Goal: Navigation & Orientation: Find specific page/section

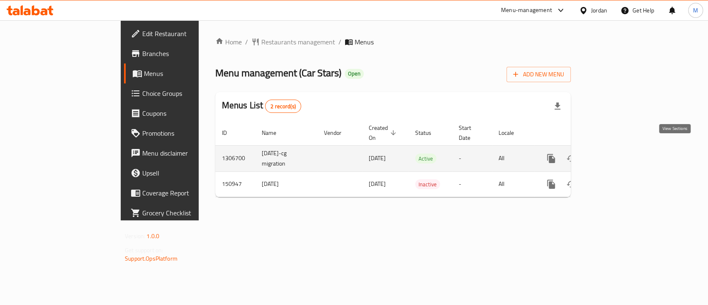
click at [616, 154] on icon "enhanced table" at bounding box center [611, 159] width 10 height 10
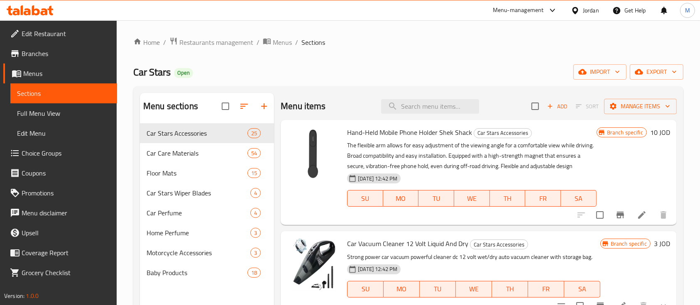
drag, startPoint x: 42, startPoint y: 56, endPoint x: 74, endPoint y: 62, distance: 32.9
click at [42, 56] on span "Branches" at bounding box center [66, 54] width 89 height 10
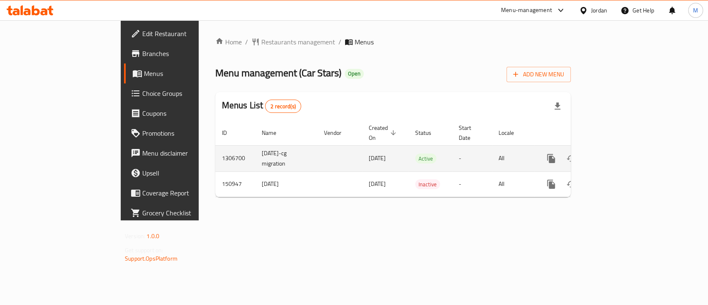
click at [628, 150] on td "enhanced table" at bounding box center [581, 158] width 93 height 26
click at [621, 149] on link "enhanced table" at bounding box center [611, 159] width 20 height 20
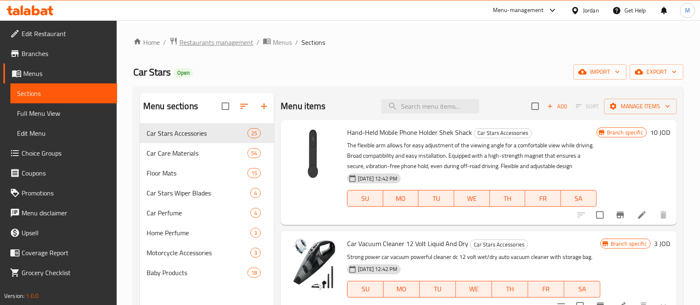
click at [247, 43] on span "Restaurants management" at bounding box center [216, 42] width 74 height 10
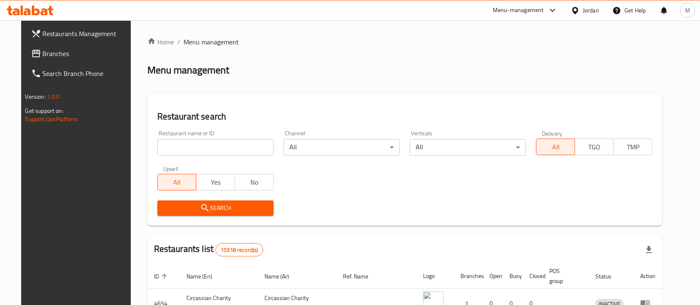
click at [206, 151] on input "search" at bounding box center [215, 147] width 116 height 17
type input "ت"
type input "jubran"
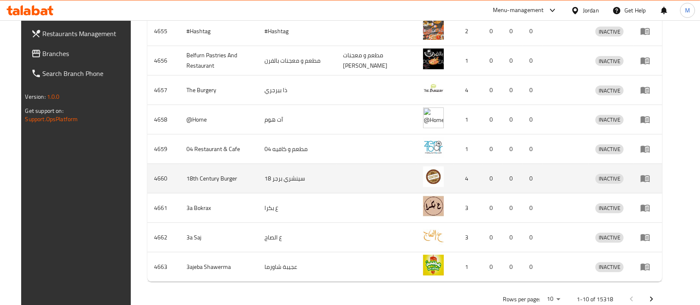
scroll to position [320, 0]
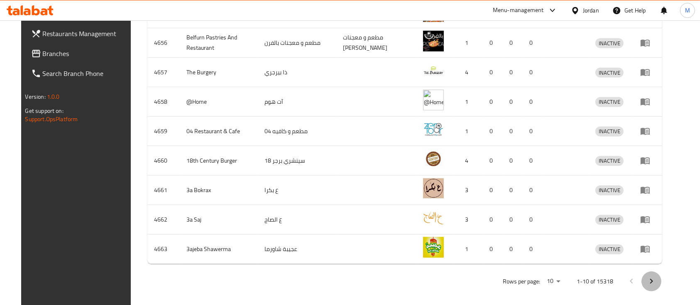
click at [656, 277] on icon "Next page" at bounding box center [651, 281] width 10 height 10
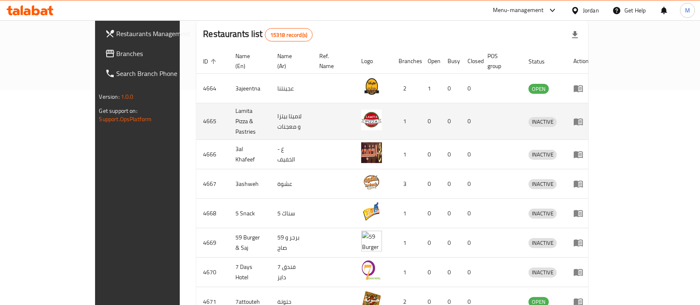
scroll to position [89, 0]
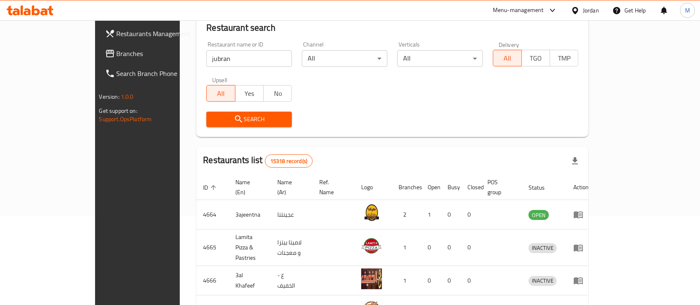
click at [206, 59] on input "jubran" at bounding box center [248, 58] width 85 height 17
type input "["
type input "جبران"
click button "Search" at bounding box center [248, 119] width 85 height 15
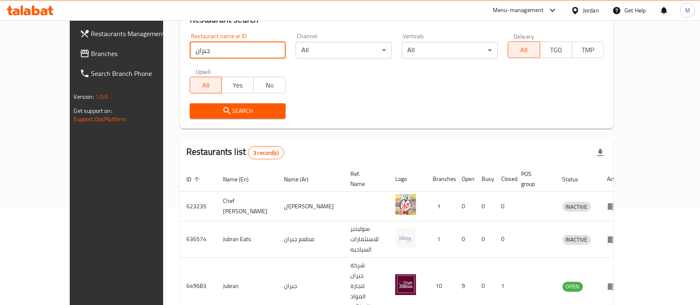
scroll to position [106, 0]
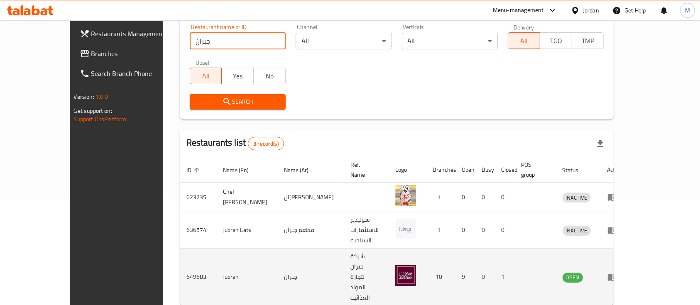
click at [180, 249] on td "649683" at bounding box center [198, 277] width 37 height 57
copy td "649683"
click at [216, 249] on td "Jubran" at bounding box center [246, 277] width 61 height 57
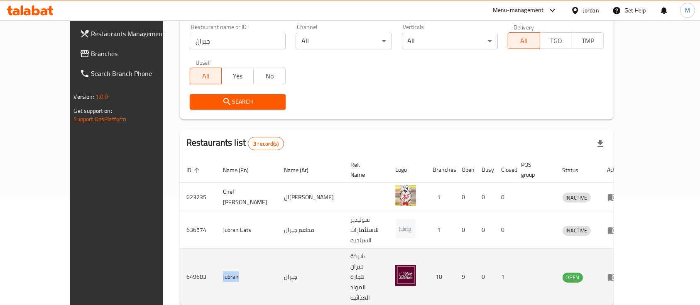
click at [216, 249] on td "Jubran" at bounding box center [246, 277] width 61 height 57
copy td "Jubran"
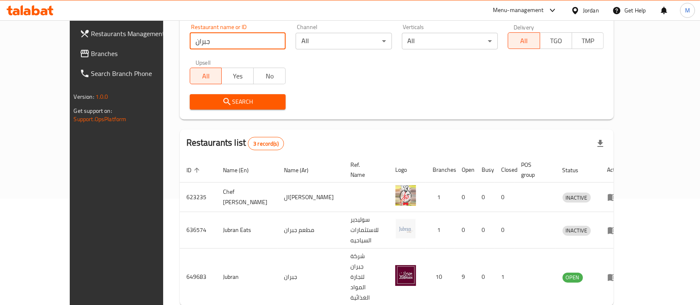
drag, startPoint x: 164, startPoint y: 45, endPoint x: 145, endPoint y: 46, distance: 18.7
click at [190, 46] on input "جبران" at bounding box center [238, 41] width 96 height 17
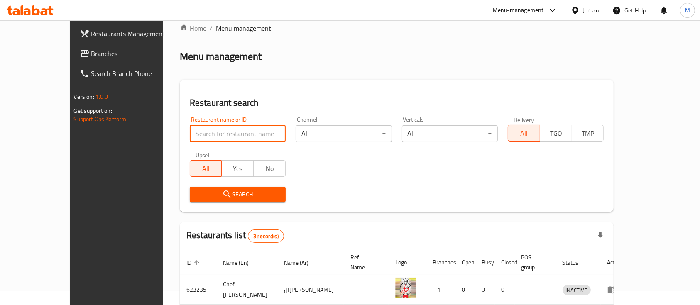
scroll to position [0, 0]
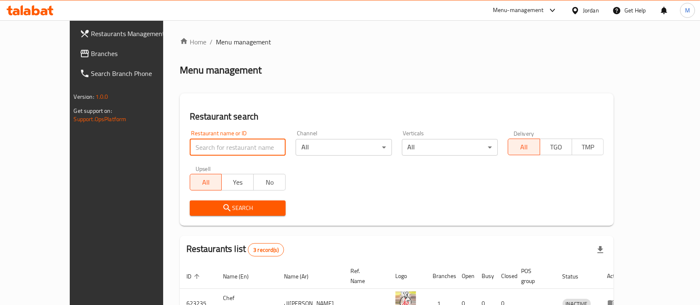
type input "s"
type input "a"
type input "س"
click at [235, 141] on input "search" at bounding box center [238, 147] width 96 height 17
type input "س"
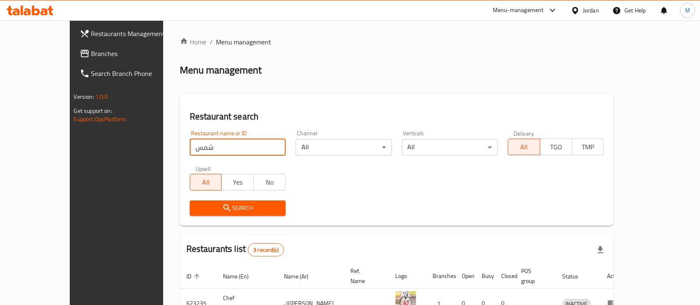
type input "شمس الرابية"
click at [258, 147] on input "شمس الرابية" at bounding box center [238, 147] width 96 height 17
click button "Search" at bounding box center [238, 207] width 96 height 15
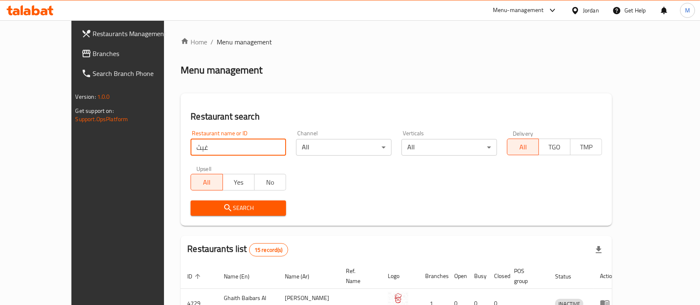
scroll to position [221, 0]
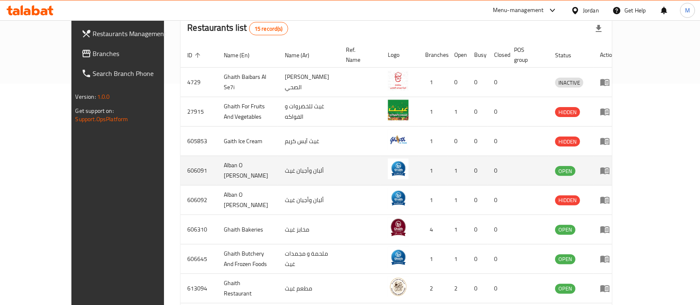
click at [181, 156] on td "606091" at bounding box center [199, 170] width 37 height 29
copy td "606091"
click at [217, 157] on td "Alban O [PERSON_NAME]" at bounding box center [247, 170] width 61 height 29
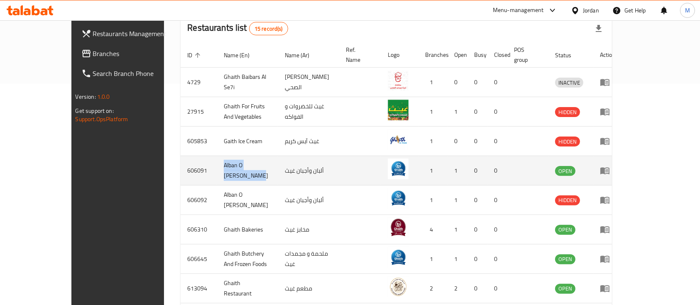
drag, startPoint x: 178, startPoint y: 157, endPoint x: 217, endPoint y: 161, distance: 38.8
click at [217, 161] on td "Alban O [PERSON_NAME]" at bounding box center [247, 170] width 61 height 29
copy td "Alban O [PERSON_NAME]"
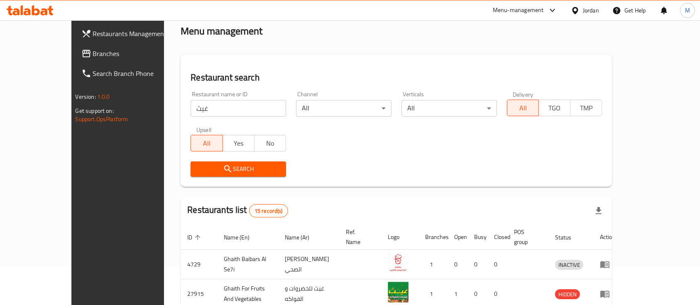
scroll to position [0, 0]
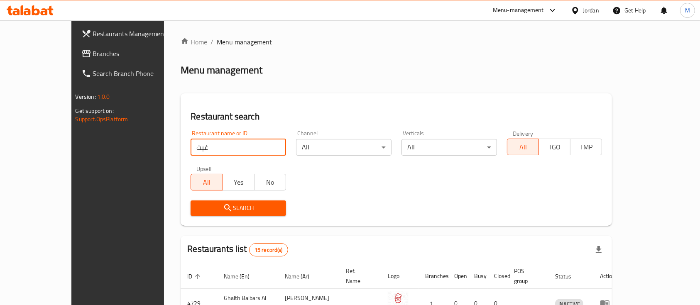
click at [191, 141] on input "غيث" at bounding box center [238, 147] width 95 height 17
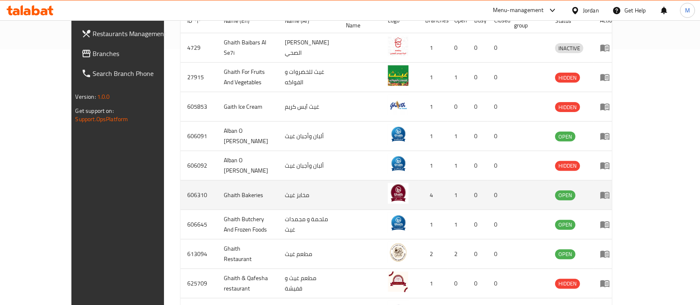
scroll to position [276, 0]
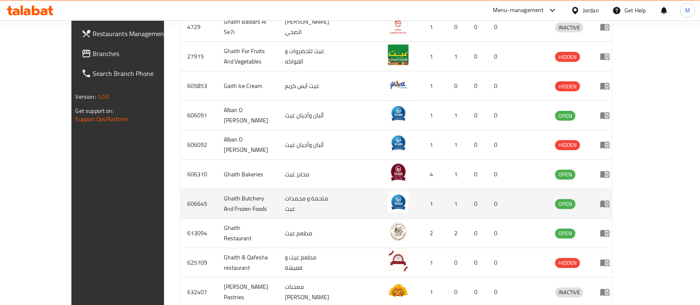
click at [217, 190] on td "Ghaith Butchery And Frozen Foods" at bounding box center [247, 203] width 61 height 29
drag, startPoint x: 176, startPoint y: 190, endPoint x: 256, endPoint y: 192, distance: 79.7
click at [256, 192] on td "Ghaith Butchery And Frozen Foods" at bounding box center [247, 203] width 61 height 29
copy td "Ghaith Butchery And Frozen Foods"
click at [181, 193] on td "606645" at bounding box center [199, 203] width 37 height 29
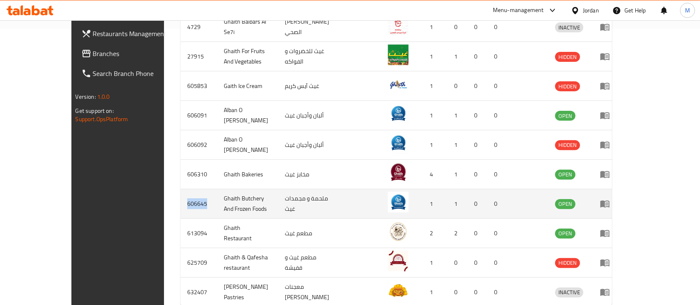
click at [181, 193] on td "606645" at bounding box center [199, 203] width 37 height 29
copy td "606645"
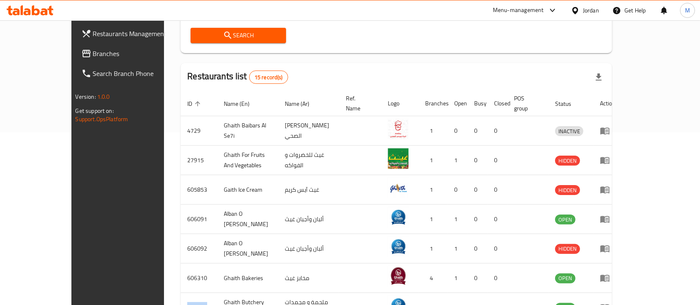
scroll to position [0, 0]
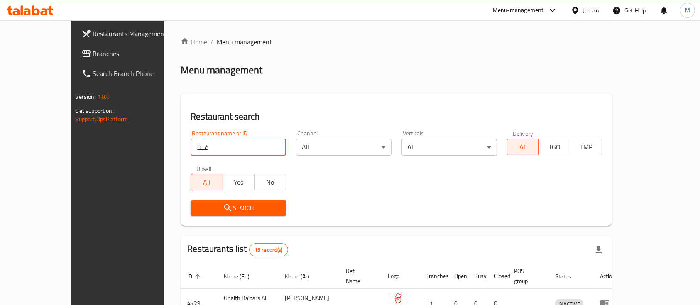
click at [197, 145] on input "غيث" at bounding box center [238, 147] width 95 height 17
click button "Search" at bounding box center [238, 207] width 95 height 15
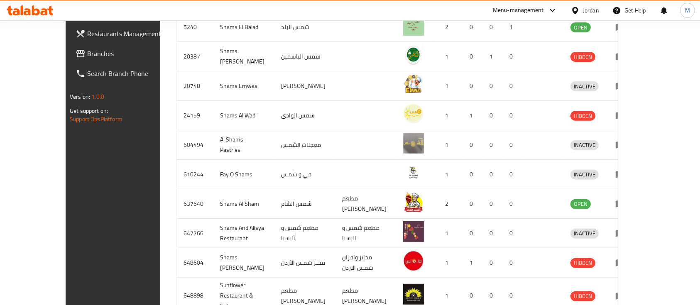
scroll to position [55, 0]
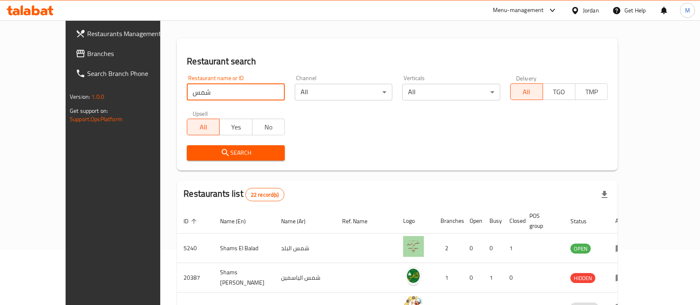
click at [200, 98] on input "شمس" at bounding box center [236, 92] width 98 height 17
click at [196, 97] on input "شمس" at bounding box center [236, 92] width 98 height 17
click at [196, 95] on input "شمس" at bounding box center [236, 92] width 98 height 17
type input "شمس الرابية"
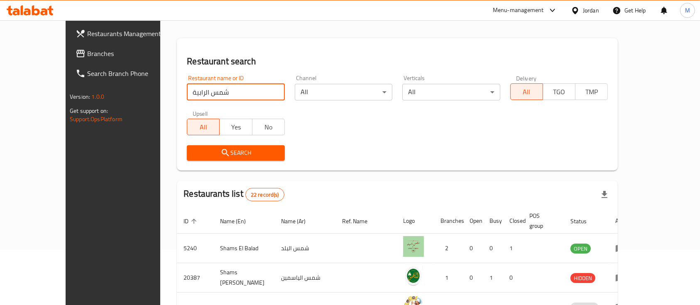
click button "Search" at bounding box center [236, 152] width 98 height 15
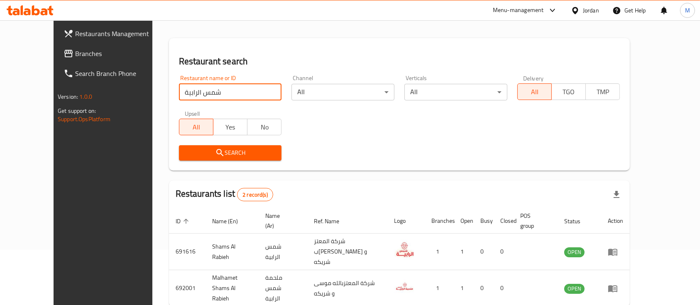
scroll to position [77, 0]
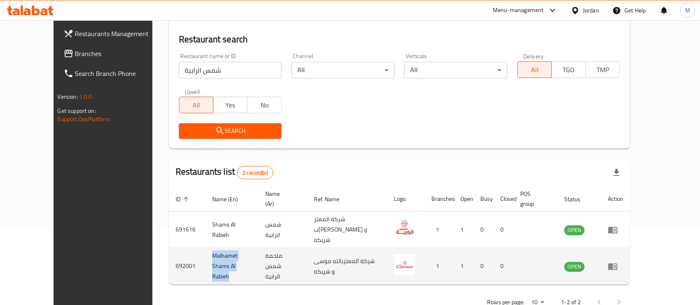
drag, startPoint x: 174, startPoint y: 244, endPoint x: 243, endPoint y: 247, distance: 69.0
click at [243, 248] on td "Malhamet Shams Al Rabieh" at bounding box center [231, 266] width 53 height 37
copy td "Malhamet Shams Al Rabieh"
click at [169, 248] on td "692001" at bounding box center [187, 266] width 37 height 37
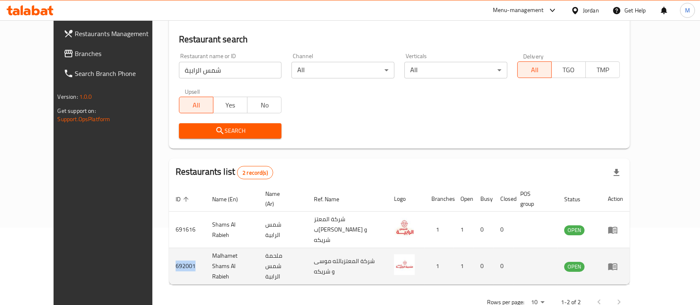
copy td "692001"
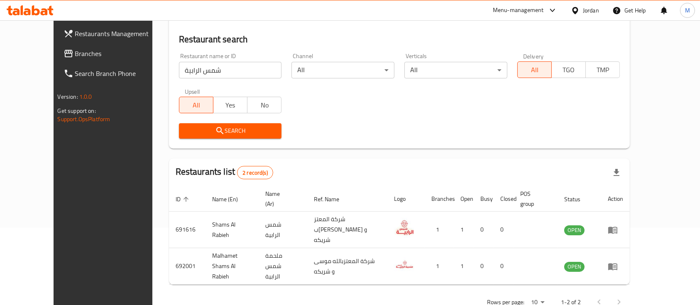
click at [191, 74] on input "شمس الرابية" at bounding box center [230, 70] width 103 height 17
type input "البان"
click button "Search" at bounding box center [230, 130] width 103 height 15
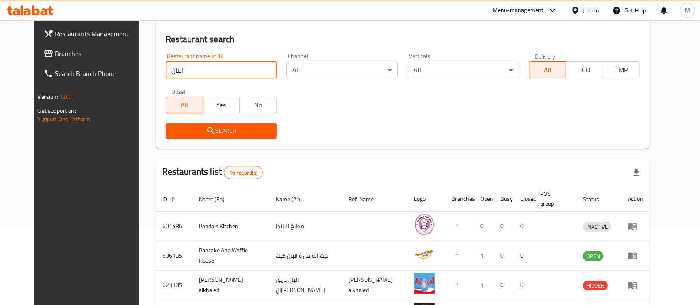
click at [198, 66] on input "البان" at bounding box center [221, 70] width 111 height 17
click button "Search" at bounding box center [221, 130] width 111 height 15
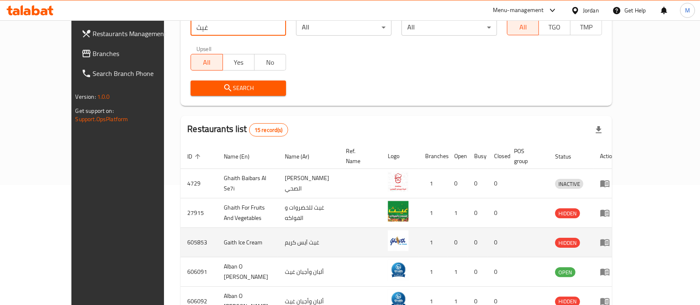
scroll to position [188, 0]
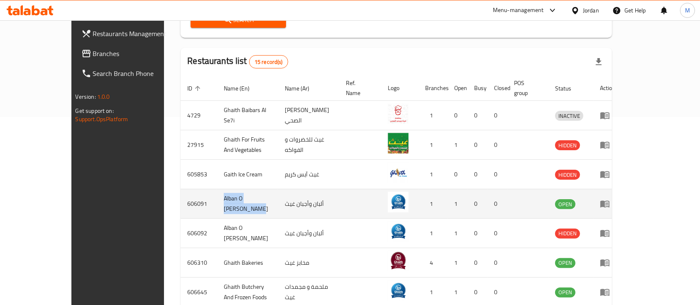
drag, startPoint x: 177, startPoint y: 194, endPoint x: 232, endPoint y: 194, distance: 54.8
click at [232, 194] on td "Alban O [PERSON_NAME]" at bounding box center [247, 203] width 61 height 29
copy td "Alban O [PERSON_NAME]"
click at [181, 191] on td "606091" at bounding box center [199, 203] width 37 height 29
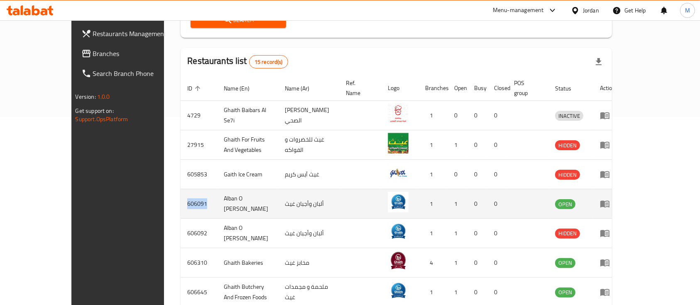
copy td "606091"
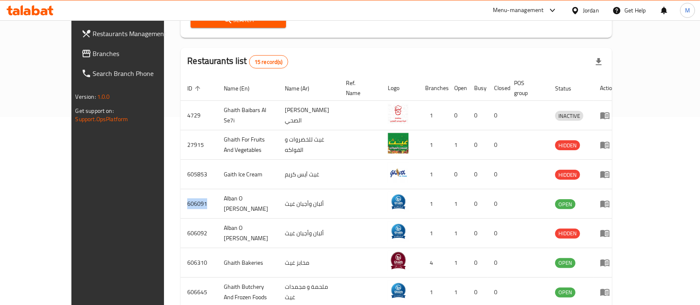
scroll to position [0, 0]
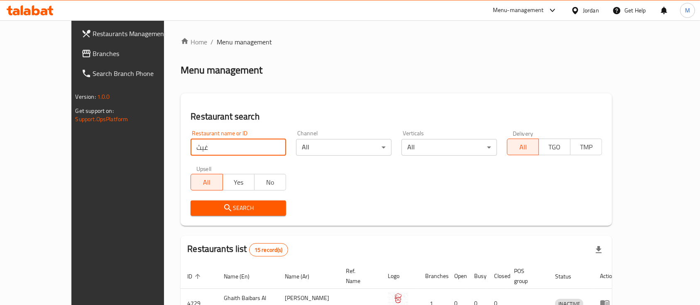
click at [201, 140] on input "غيث" at bounding box center [238, 147] width 95 height 17
type input "س"
type input "Saeed Al Shami Dairy"
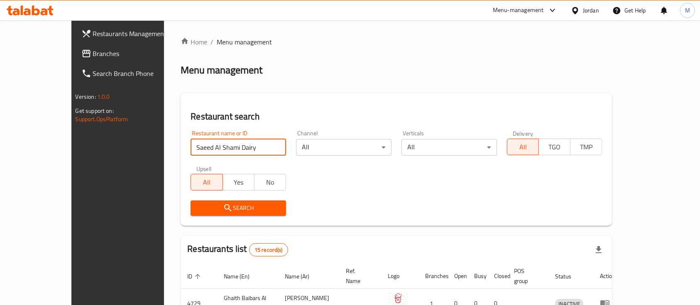
click button "Search" at bounding box center [238, 207] width 95 height 15
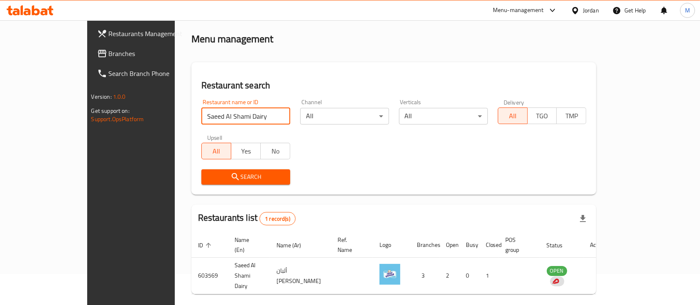
scroll to position [49, 0]
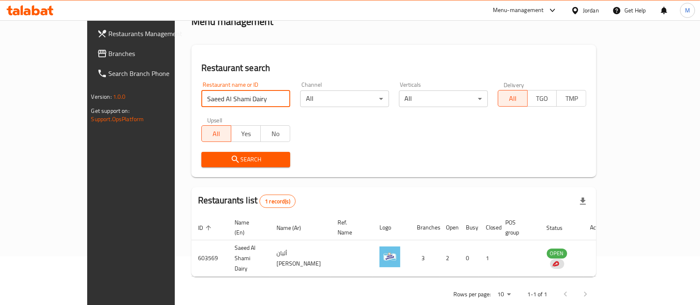
drag, startPoint x: 219, startPoint y: 101, endPoint x: 135, endPoint y: 95, distance: 84.5
click at [191, 95] on div "Restaurant search Restaurant name or ID Saeed Al Shami Dairy Restaurant name or…" at bounding box center [393, 111] width 405 height 132
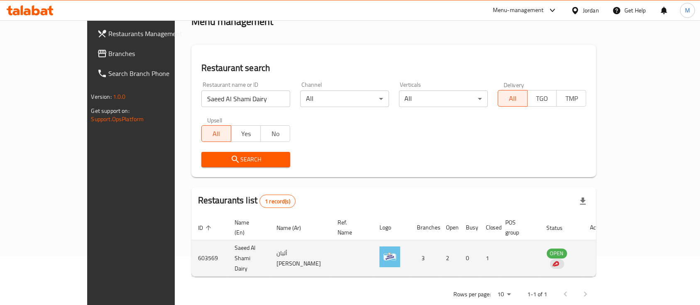
click at [228, 247] on td "Saeed Al Shami Dairy" at bounding box center [249, 258] width 42 height 37
click at [191, 246] on td "603569" at bounding box center [209, 258] width 37 height 37
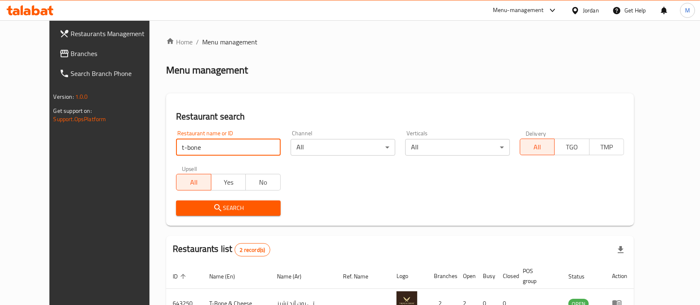
click at [194, 147] on input "t-bone" at bounding box center [228, 147] width 105 height 17
click at [195, 149] on input "t-bone" at bounding box center [228, 147] width 105 height 17
click at [196, 153] on input "t-bone" at bounding box center [228, 147] width 105 height 17
drag, startPoint x: 187, startPoint y: 151, endPoint x: 139, endPoint y: 148, distance: 47.4
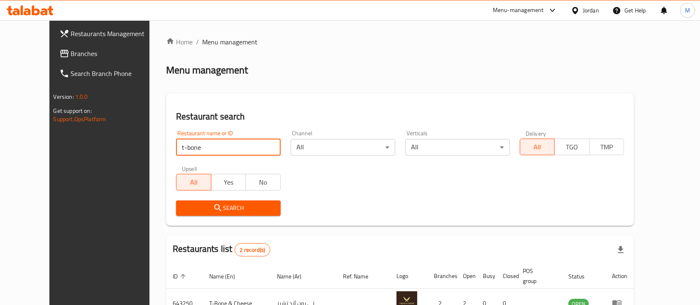
click at [171, 148] on div "Restaurant name or ID t-bone Restaurant name or ID" at bounding box center [228, 142] width 115 height 35
type input "ن"
drag, startPoint x: 183, startPoint y: 154, endPoint x: 171, endPoint y: 152, distance: 11.8
click at [171, 154] on div "Restaurant name or ID Kabatilo Restaurant name or ID" at bounding box center [228, 142] width 115 height 35
click at [187, 151] on input "Kabatilo" at bounding box center [228, 147] width 105 height 17
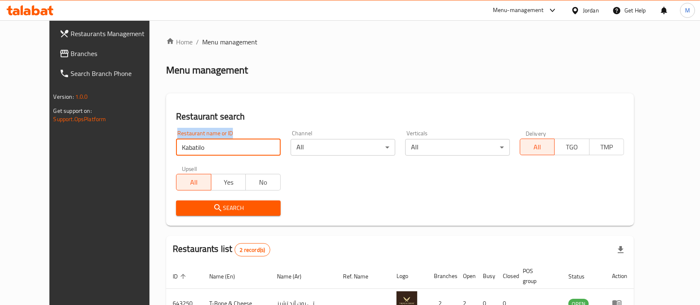
click at [186, 151] on input "Kabatilo" at bounding box center [228, 147] width 105 height 17
type input "a"
type input "Kaboly Roastries"
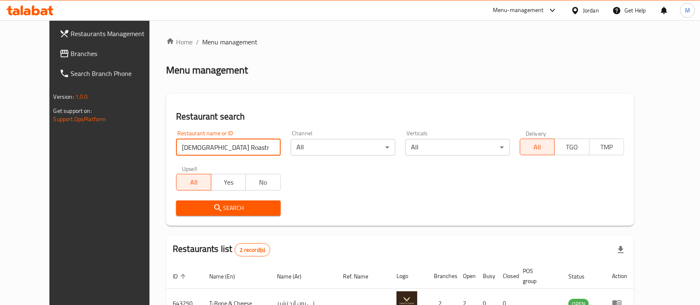
click button "Search" at bounding box center [228, 207] width 105 height 15
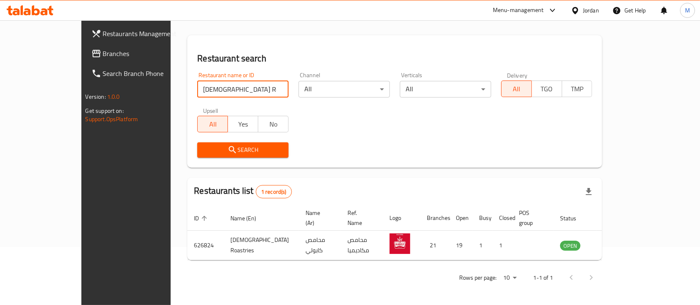
scroll to position [49, 0]
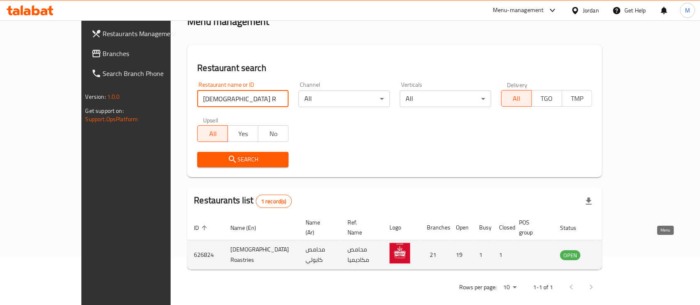
click at [613, 252] on icon "enhanced table" at bounding box center [608, 255] width 9 height 7
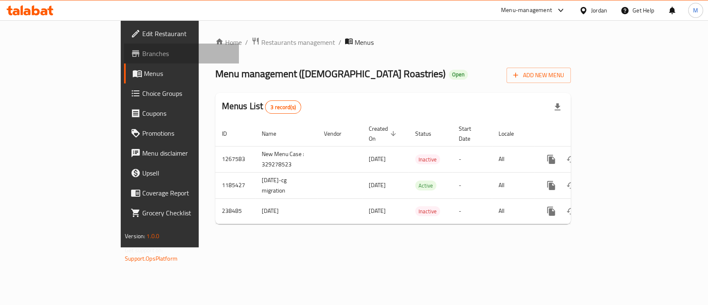
click at [142, 49] on span "Branches" at bounding box center [187, 54] width 90 height 10
